Goal: Transaction & Acquisition: Download file/media

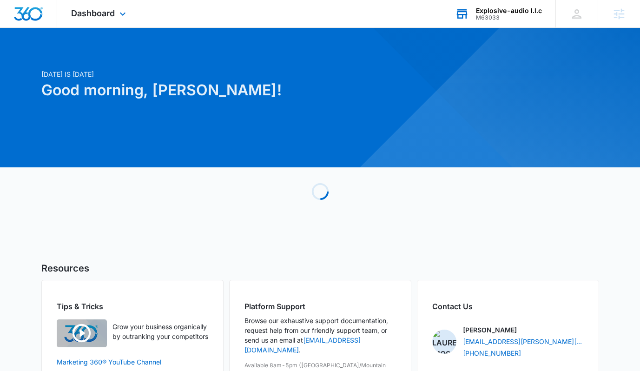
click at [524, 13] on div "Explosive-audio l.l.c" at bounding box center [509, 10] width 66 height 7
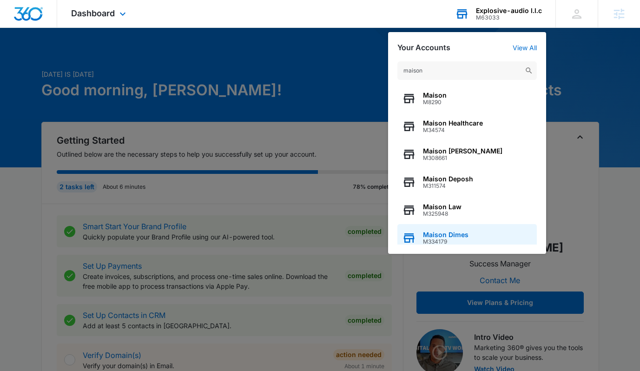
type input "maison"
click at [481, 228] on div "Maison Dimes M334179" at bounding box center [466, 238] width 139 height 28
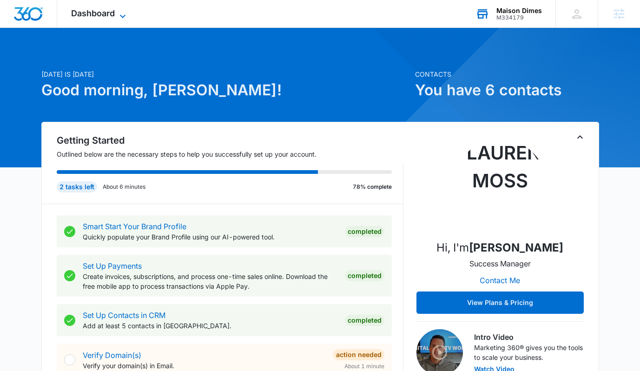
click at [108, 10] on span "Dashboard" at bounding box center [93, 13] width 44 height 10
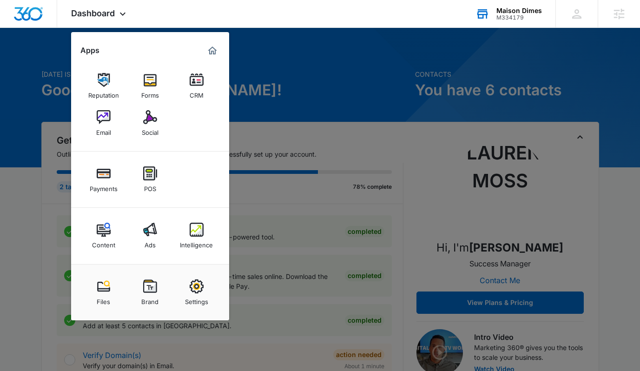
click at [310, 78] on div at bounding box center [320, 185] width 640 height 371
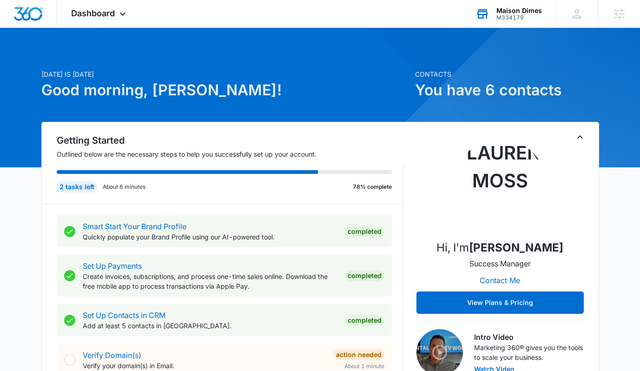
click at [270, 235] on p "Quickly populate your Brand Profile using our AI-powered tool." at bounding box center [210, 237] width 255 height 10
click at [155, 218] on div "Smart Start Your Brand Profile Quickly populate your Brand Profile using our AI…" at bounding box center [224, 231] width 335 height 32
click at [158, 223] on link "Smart Start Your Brand Profile" at bounding box center [135, 226] width 104 height 9
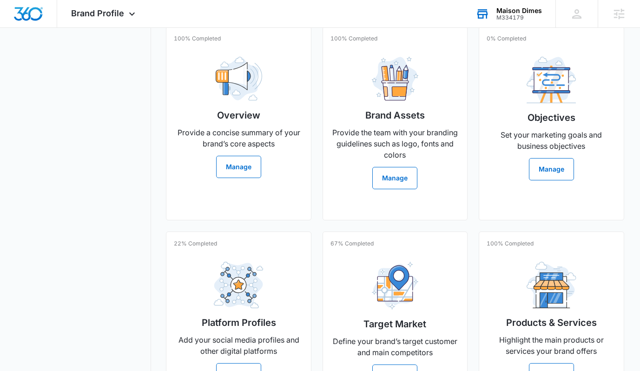
scroll to position [225, 0]
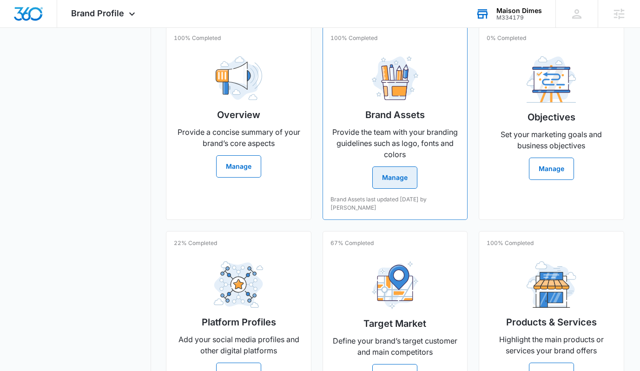
click at [441, 187] on div "Brand Assets Provide the team with your branding guidelines such as logo, fonts…" at bounding box center [394, 119] width 129 height 140
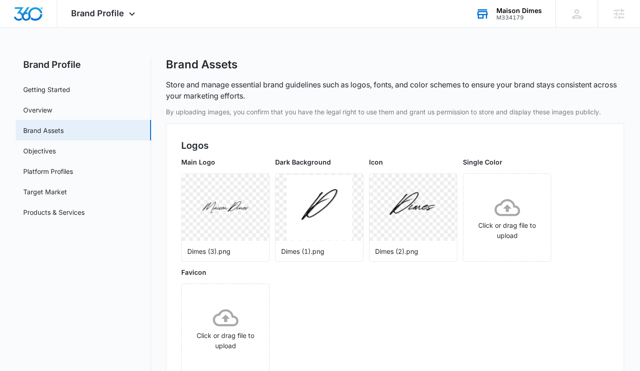
scroll to position [1, 0]
click at [335, 217] on img at bounding box center [320, 207] width 66 height 66
click at [417, 218] on img at bounding box center [414, 207] width 66 height 66
click at [351, 188] on icon "More" at bounding box center [349, 183] width 11 height 11
click at [372, 212] on div "Download" at bounding box center [369, 210] width 30 height 7
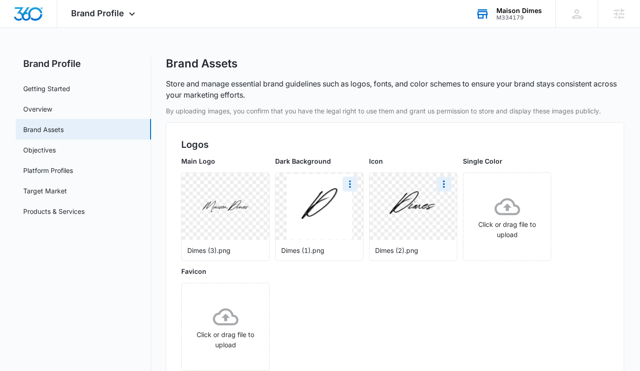
click at [404, 215] on img at bounding box center [414, 207] width 66 height 66
click at [444, 175] on img at bounding box center [414, 207] width 66 height 66
click at [444, 182] on icon "More" at bounding box center [443, 183] width 11 height 11
click at [448, 208] on button "Download" at bounding box center [469, 210] width 64 height 14
